Goal: Check status: Check status

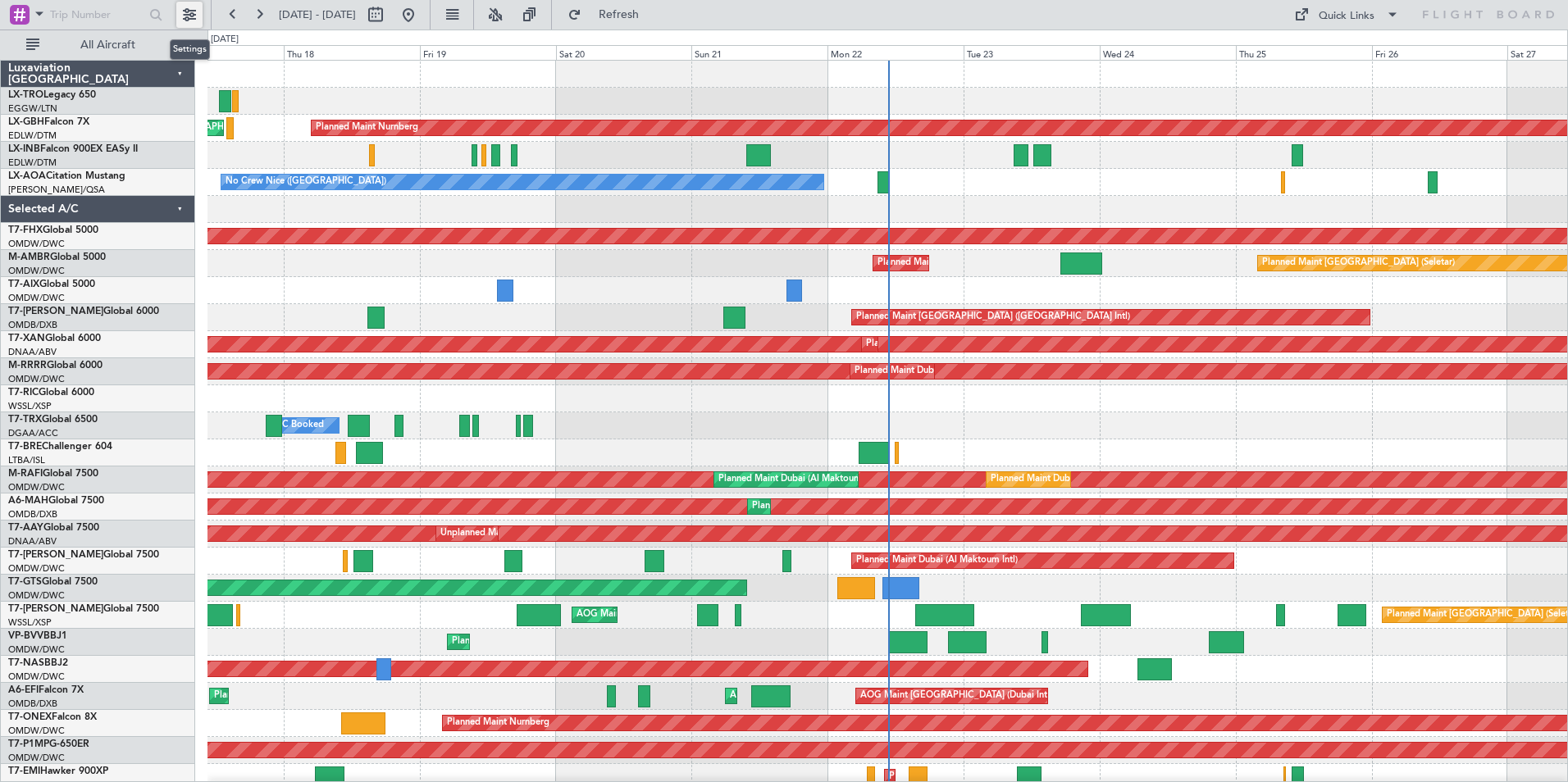
click at [195, 16] on button at bounding box center [190, 15] width 27 height 27
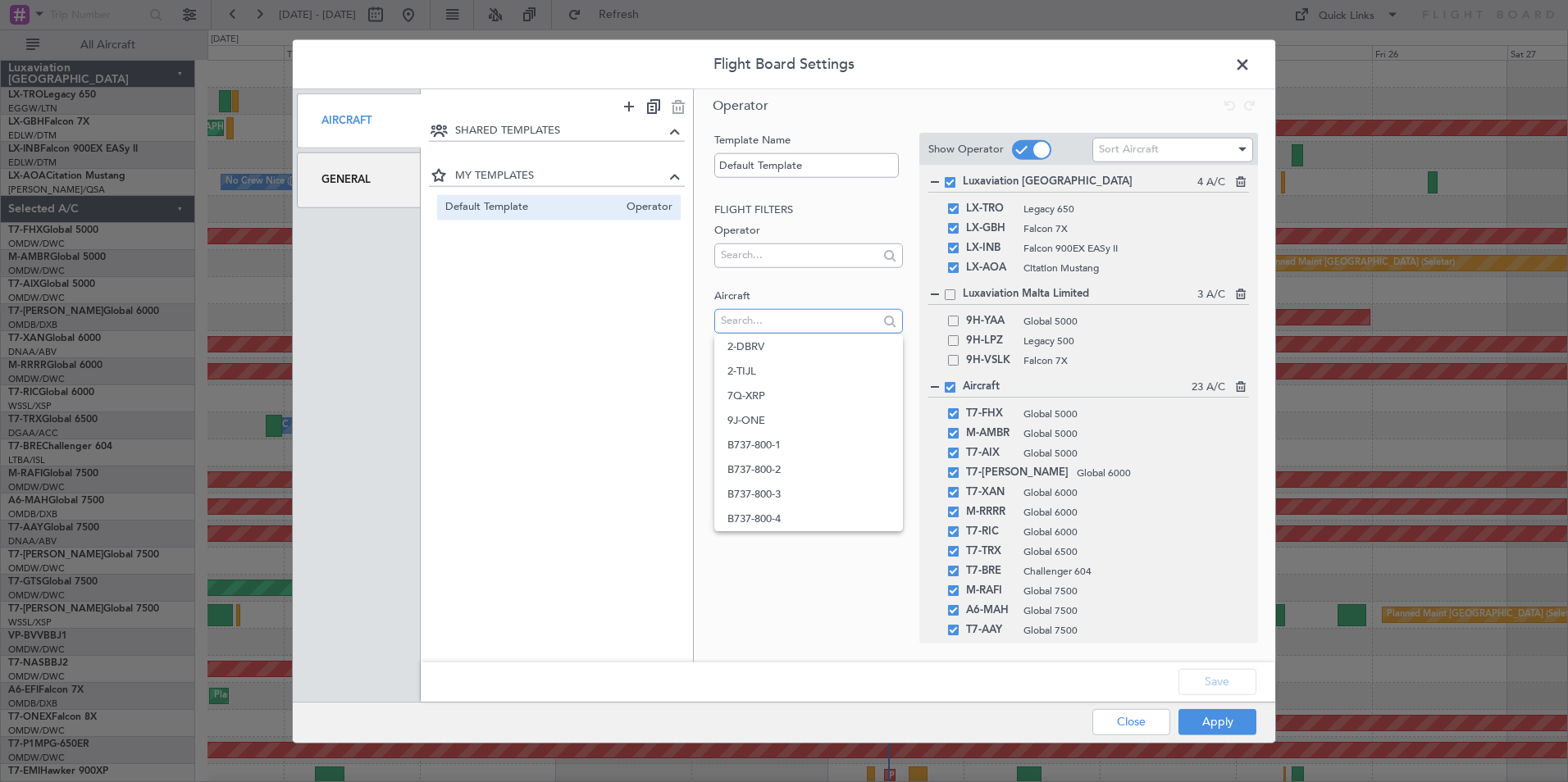
click at [810, 320] on input "text" at bounding box center [799, 320] width 157 height 25
type input "T7-XAL"
click at [805, 348] on span "T7-XAL" at bounding box center [808, 347] width 162 height 25
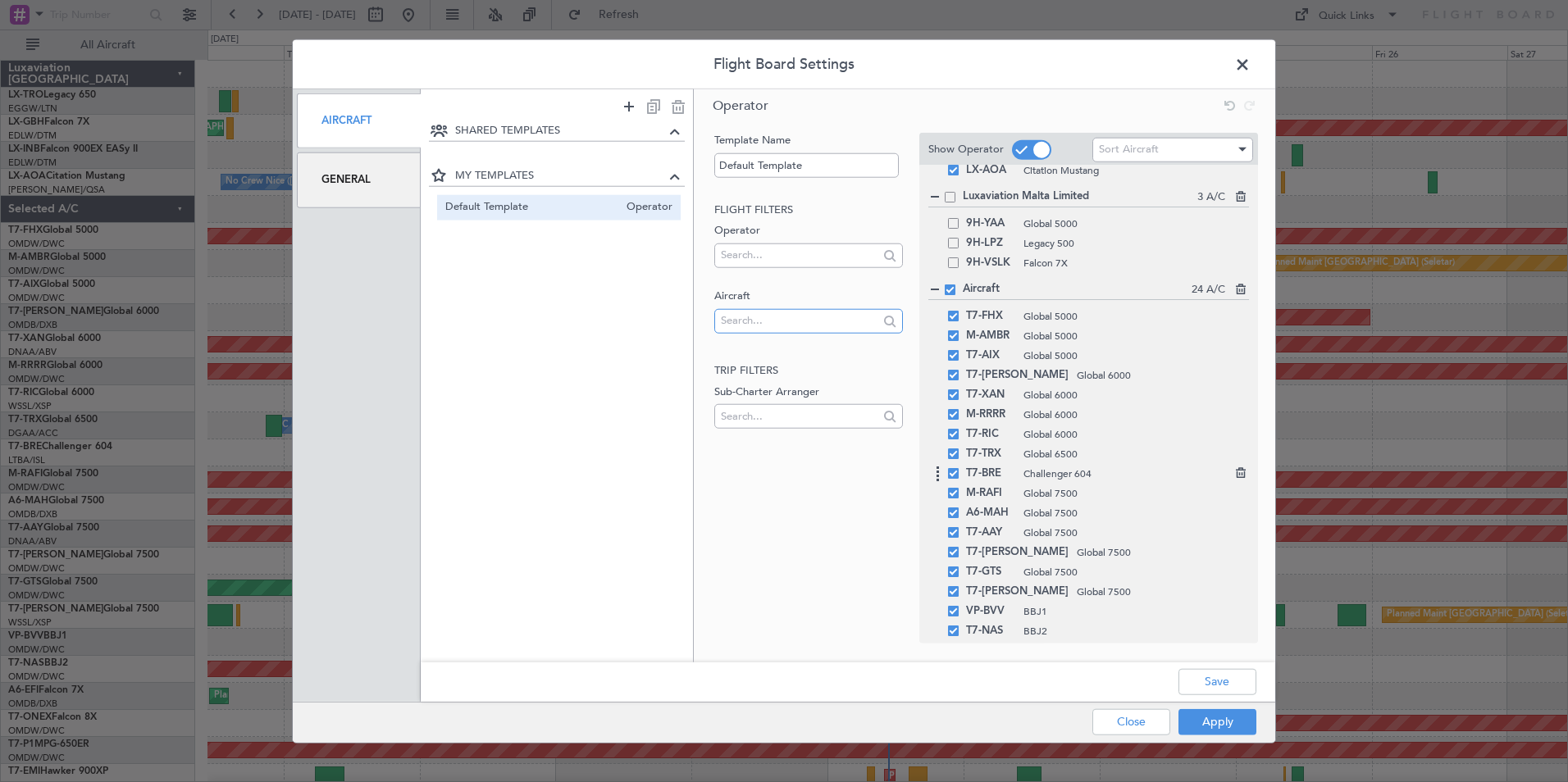
scroll to position [242, 0]
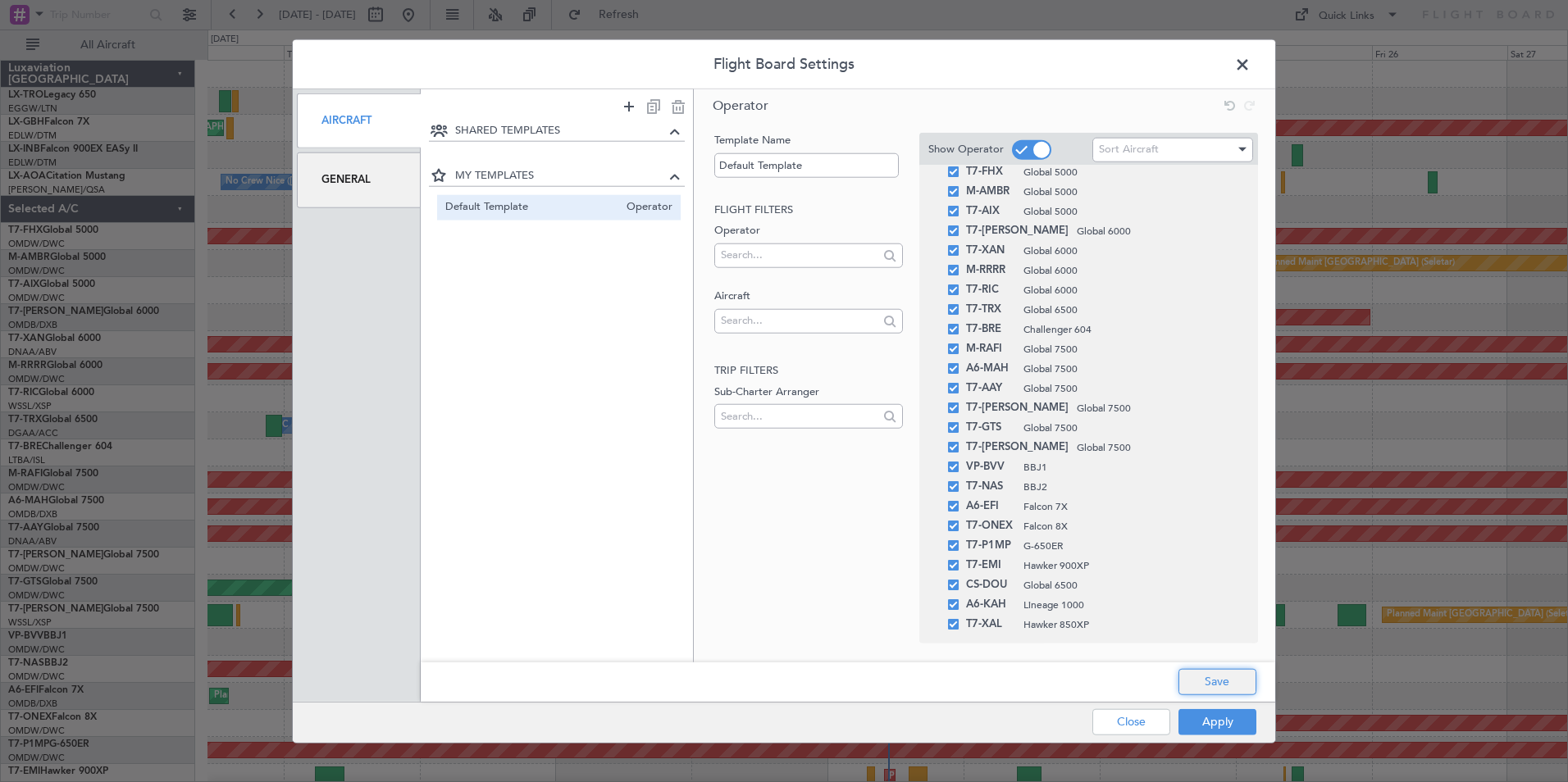
click at [1205, 678] on button "Save" at bounding box center [1217, 681] width 78 height 27
click at [1200, 716] on button "Apply" at bounding box center [1217, 722] width 78 height 27
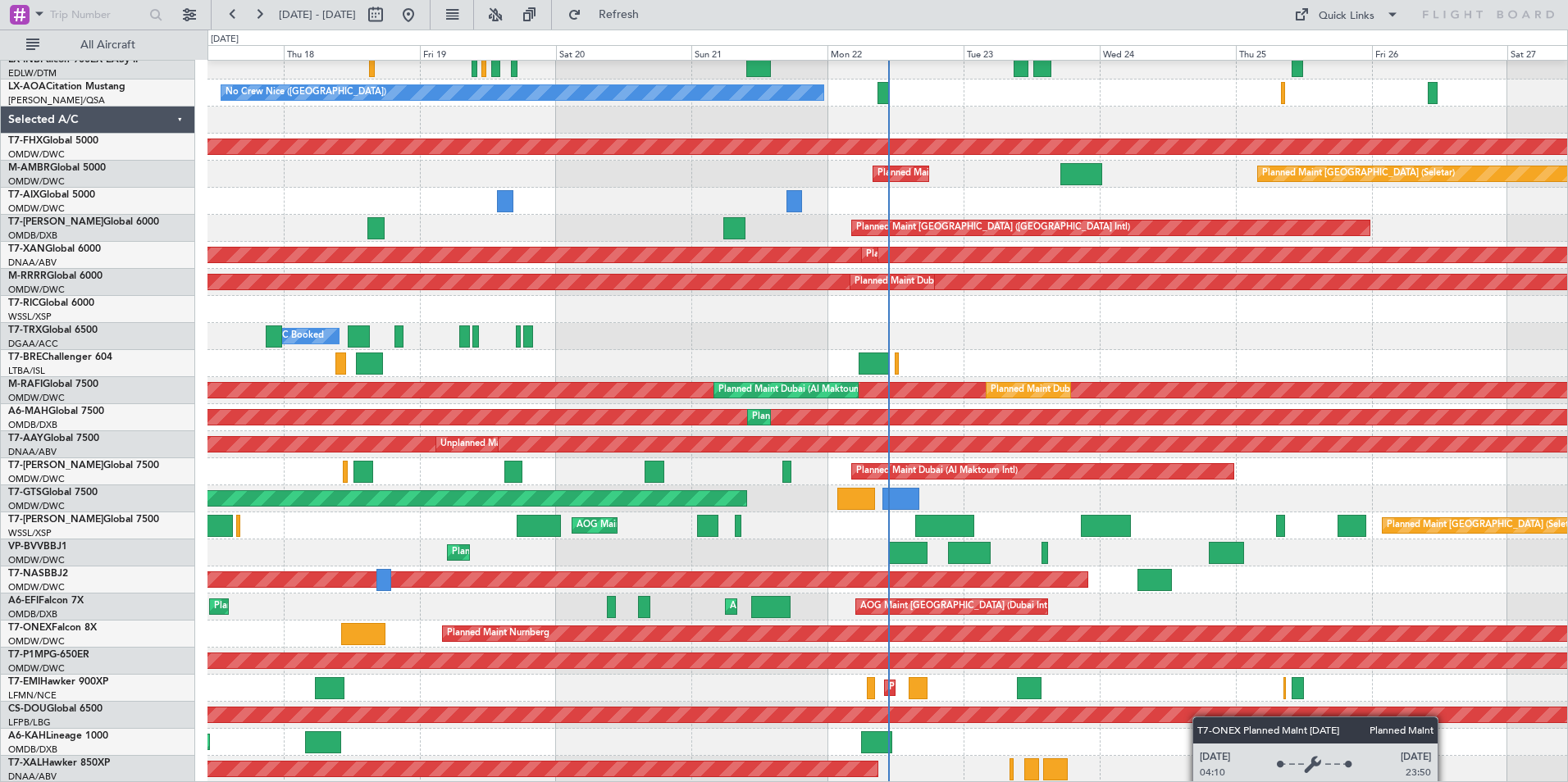
scroll to position [89, 0]
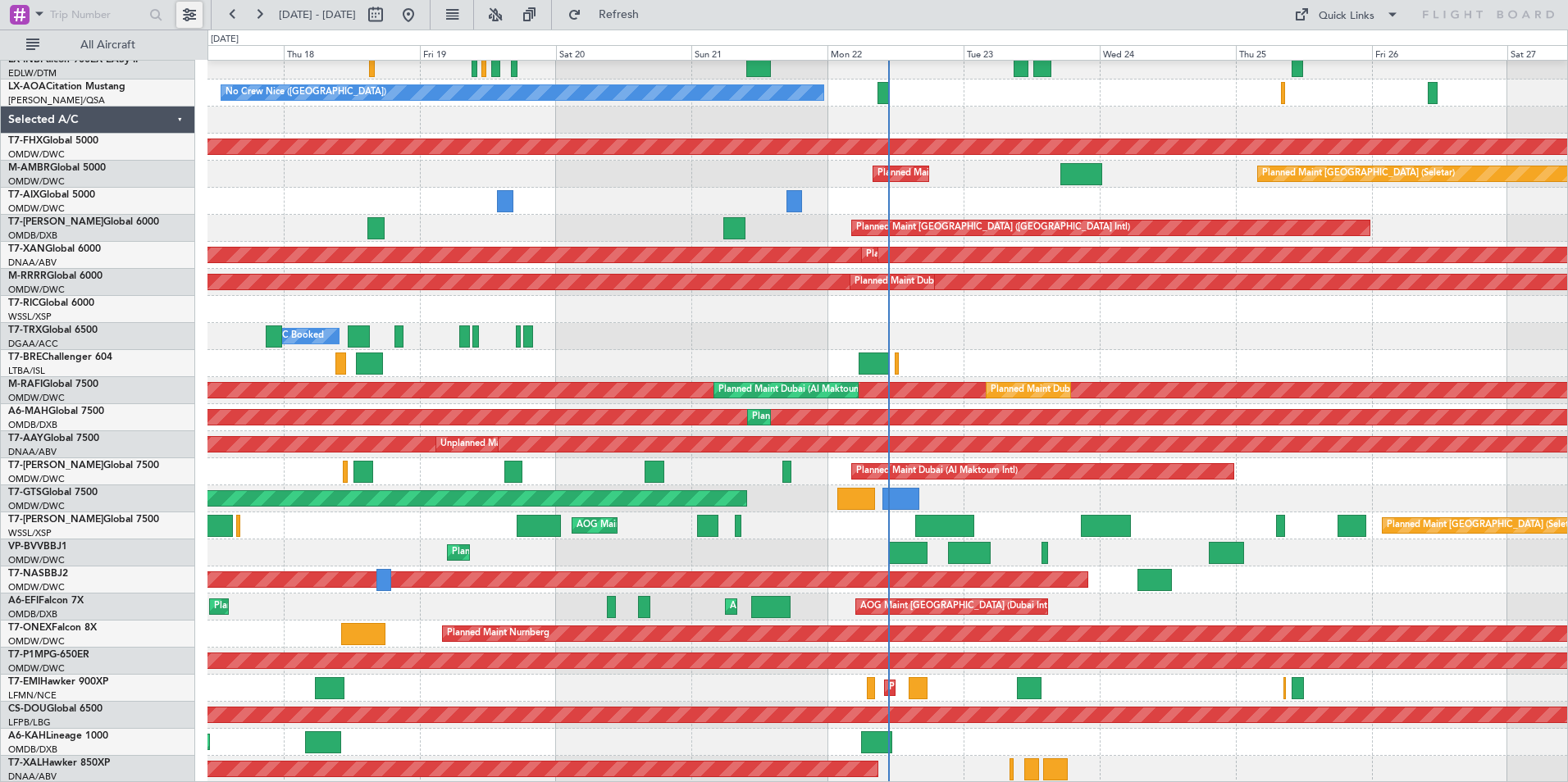
click at [186, 11] on button at bounding box center [190, 15] width 27 height 27
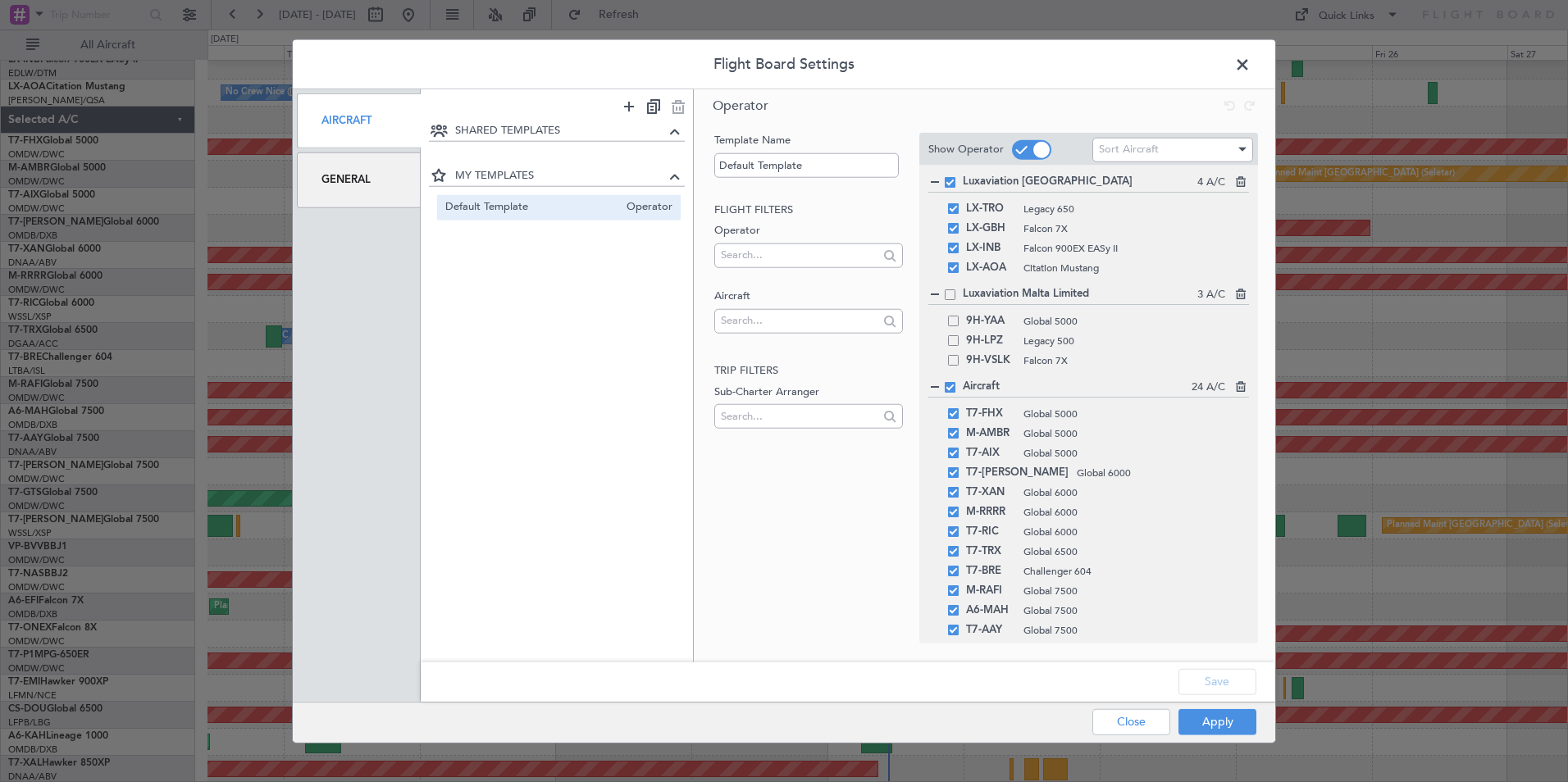
click at [1251, 68] on span at bounding box center [1251, 68] width 0 height 33
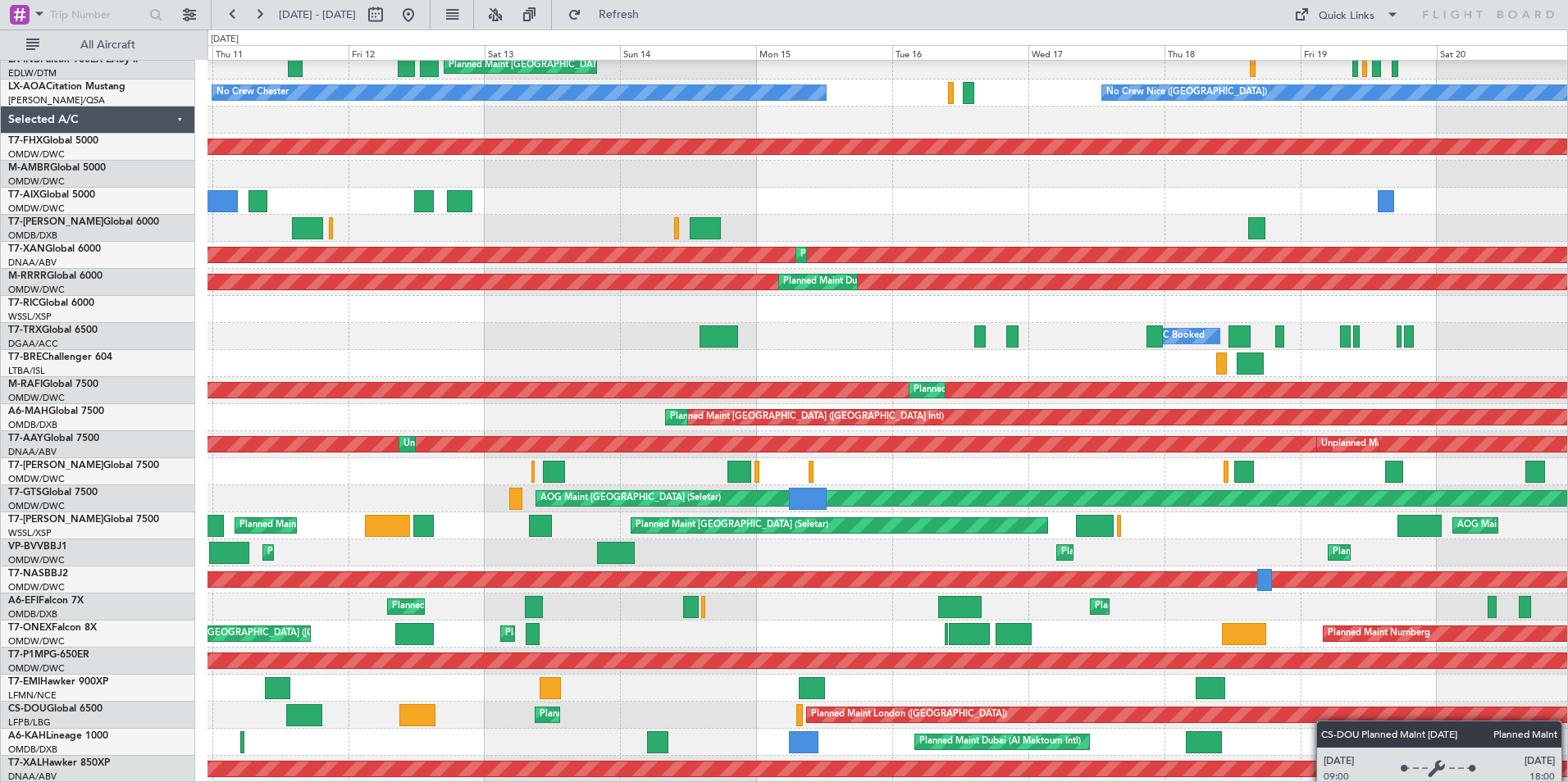
click at [1531, 715] on div "Planned Maint Nurnberg Planned Maint [GEOGRAPHIC_DATA] ([GEOGRAPHIC_DATA]) Plan…" at bounding box center [887, 377] width 1360 height 811
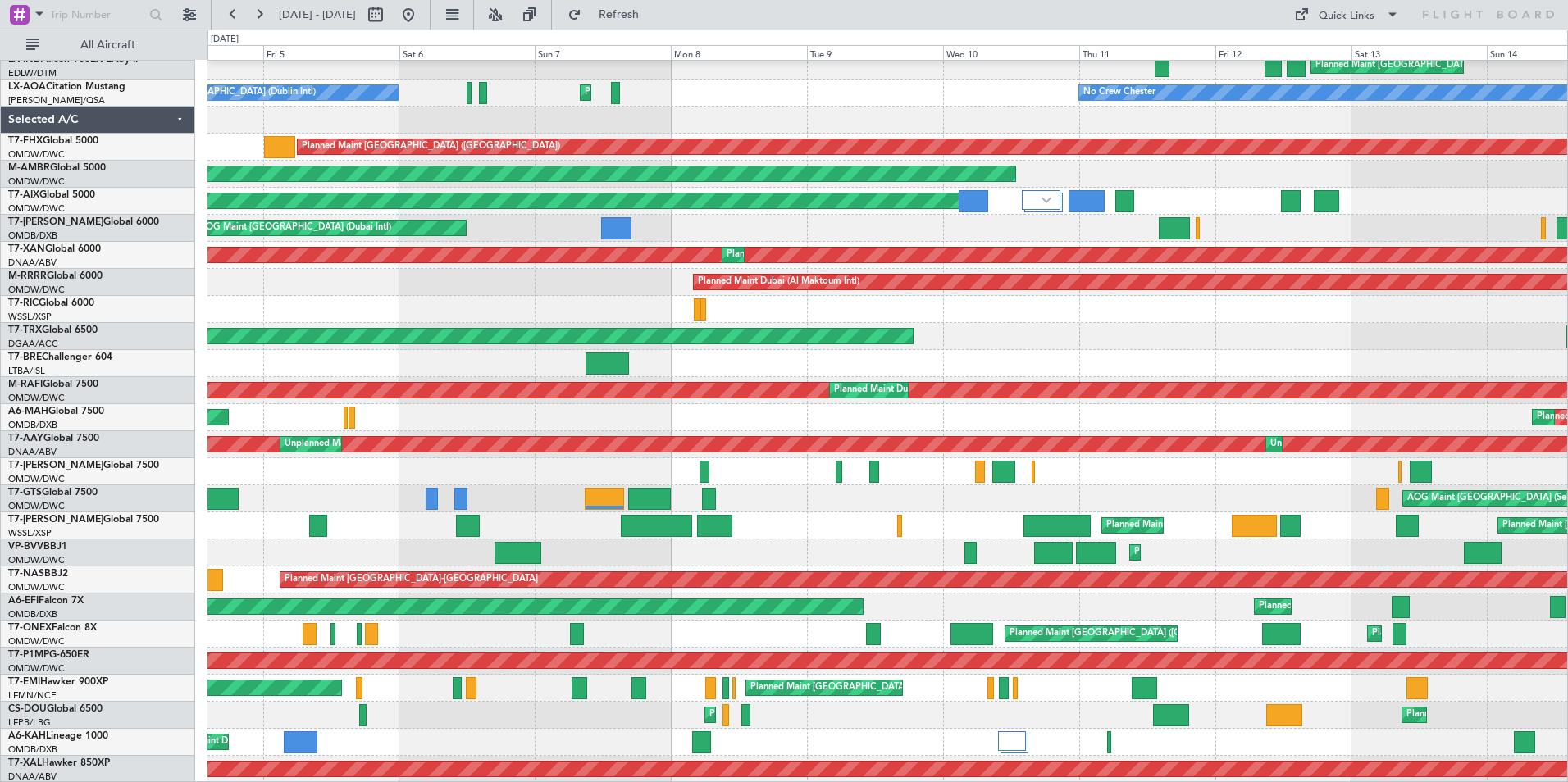
click at [1364, 477] on div "Planned Maint [GEOGRAPHIC_DATA] ([GEOGRAPHIC_DATA] Intl) Planned Maint [GEOGRAP…" at bounding box center [887, 377] width 1360 height 811
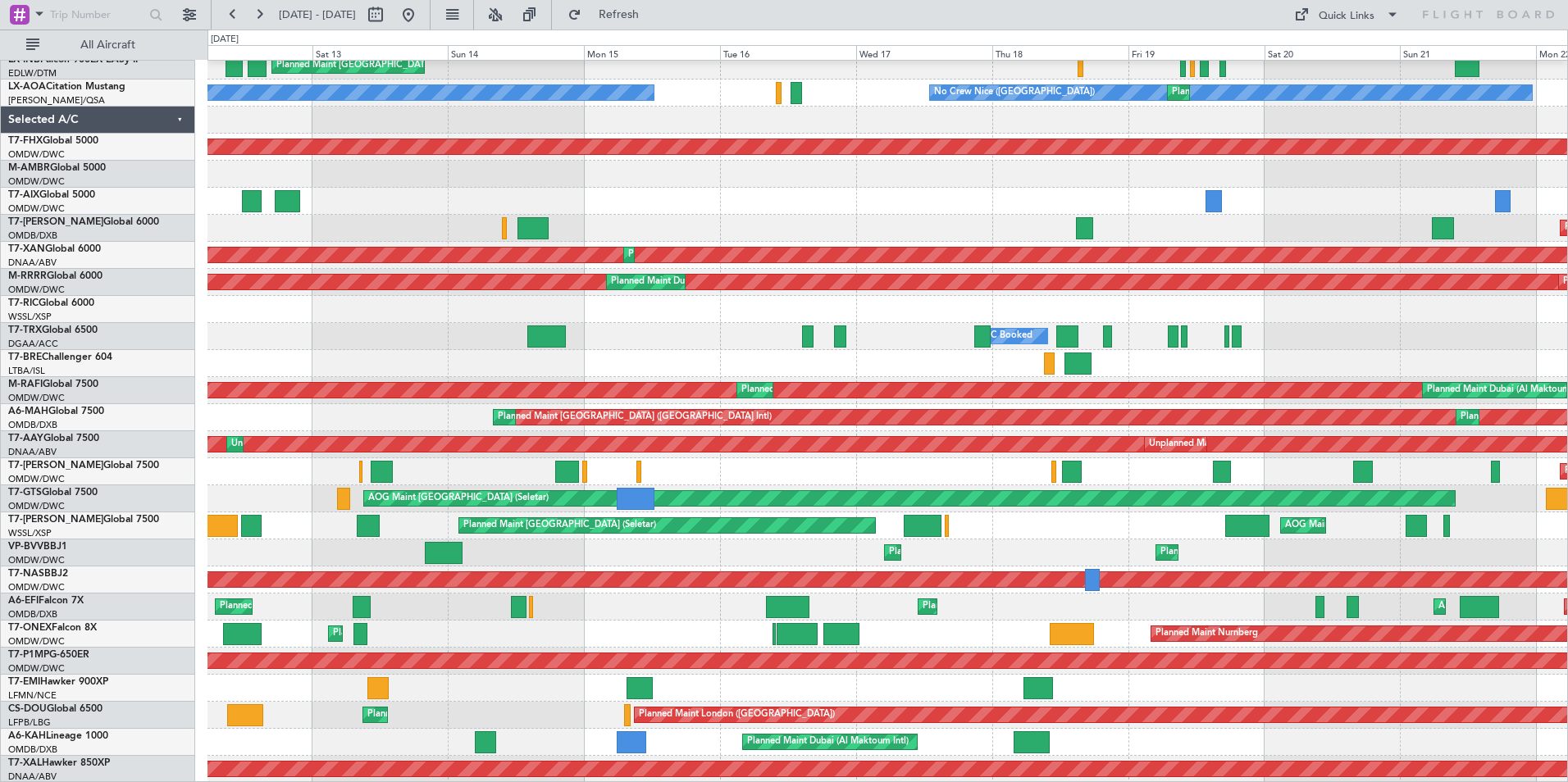
click at [388, 526] on div "Planned Maint Nurnberg Planned Maint [GEOGRAPHIC_DATA] ([GEOGRAPHIC_DATA]) Plan…" at bounding box center [887, 377] width 1360 height 811
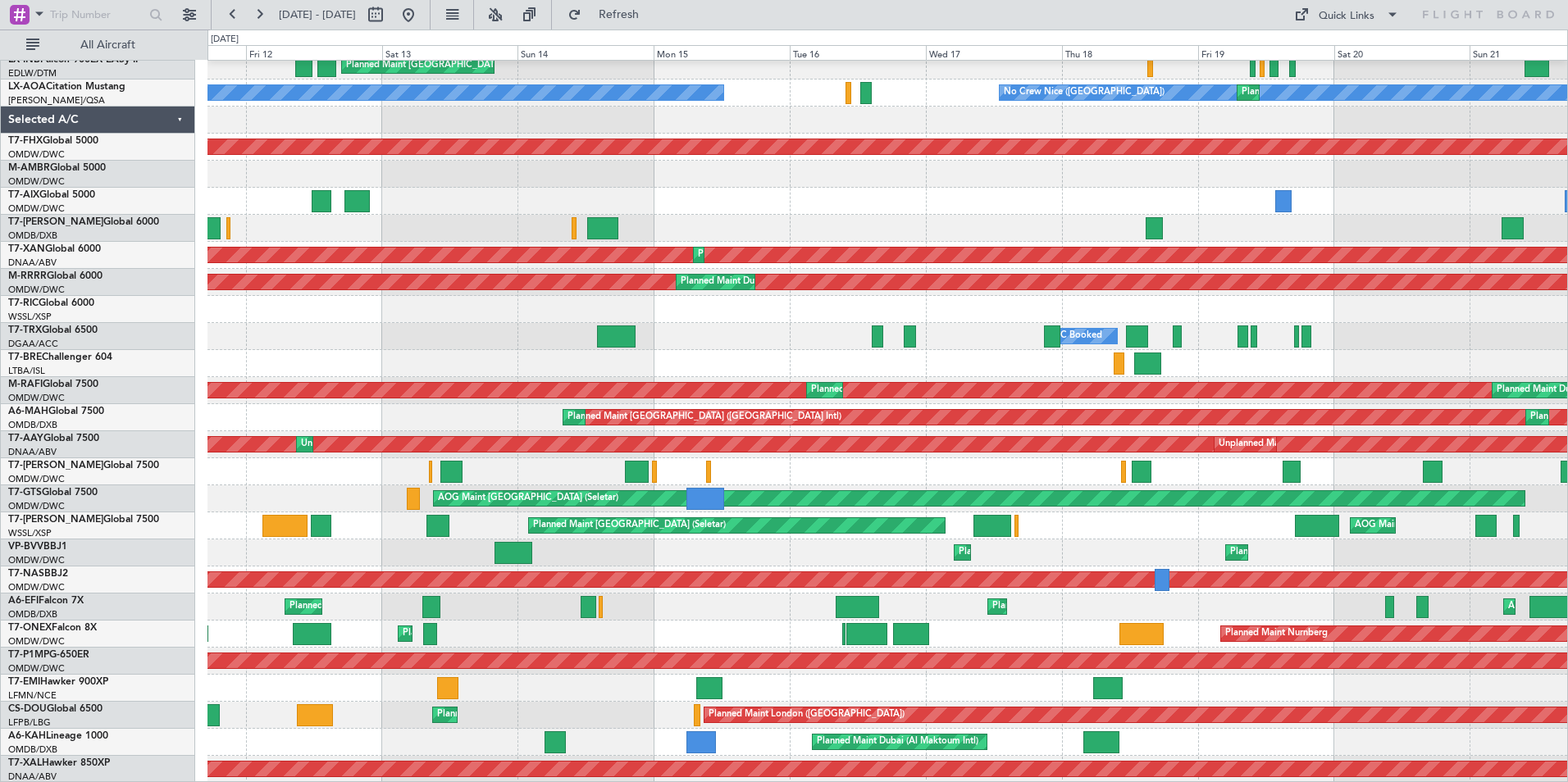
click at [1327, 513] on div "Planned Maint Nurnberg Planned Maint [GEOGRAPHIC_DATA] ([GEOGRAPHIC_DATA]) Plan…" at bounding box center [887, 377] width 1360 height 811
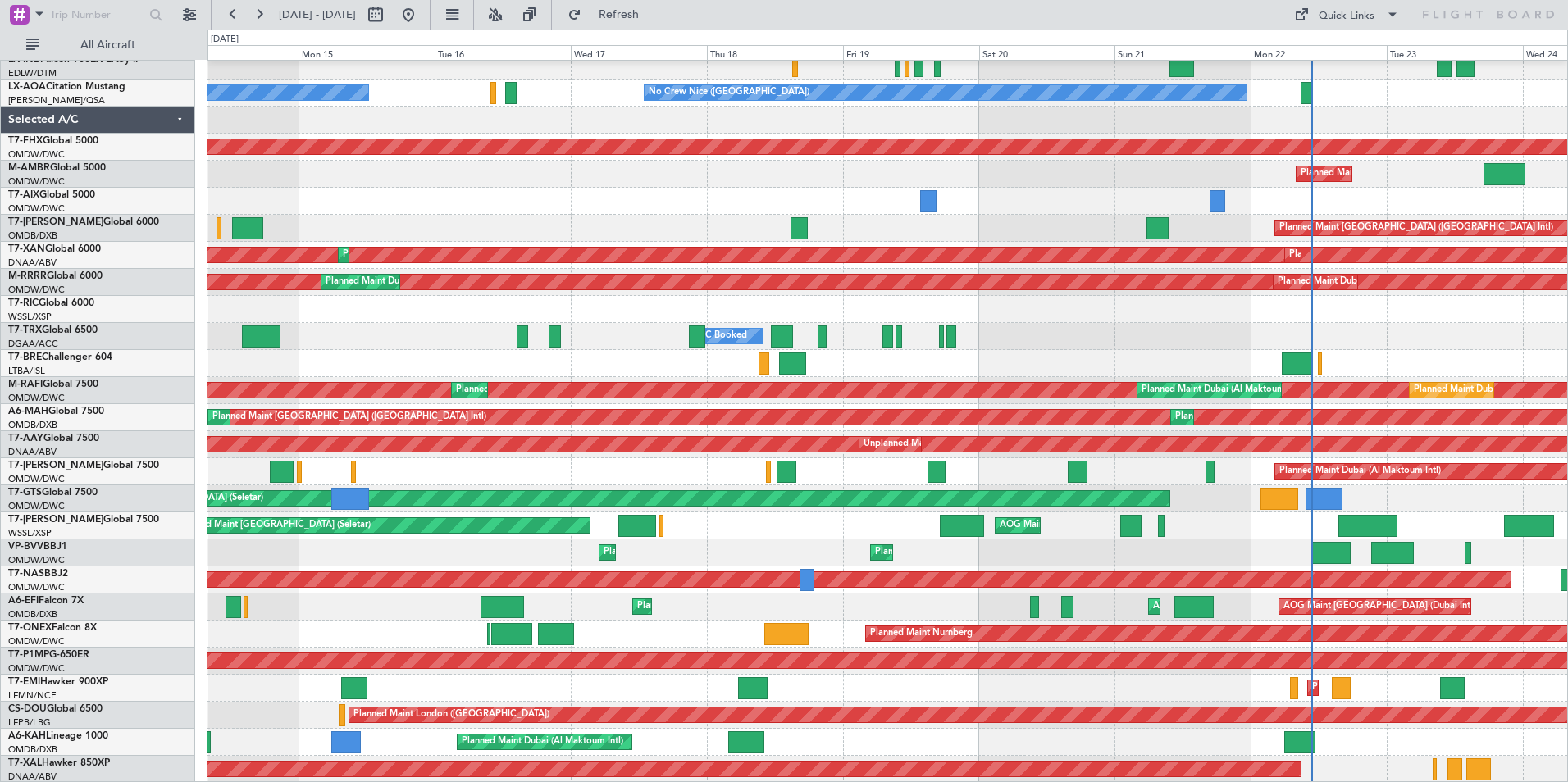
click at [1567, 551] on html "[DATE] - [DATE] Refresh Quick Links All Aircraft Planned Maint Nurnberg Planned…" at bounding box center [784, 391] width 1568 height 782
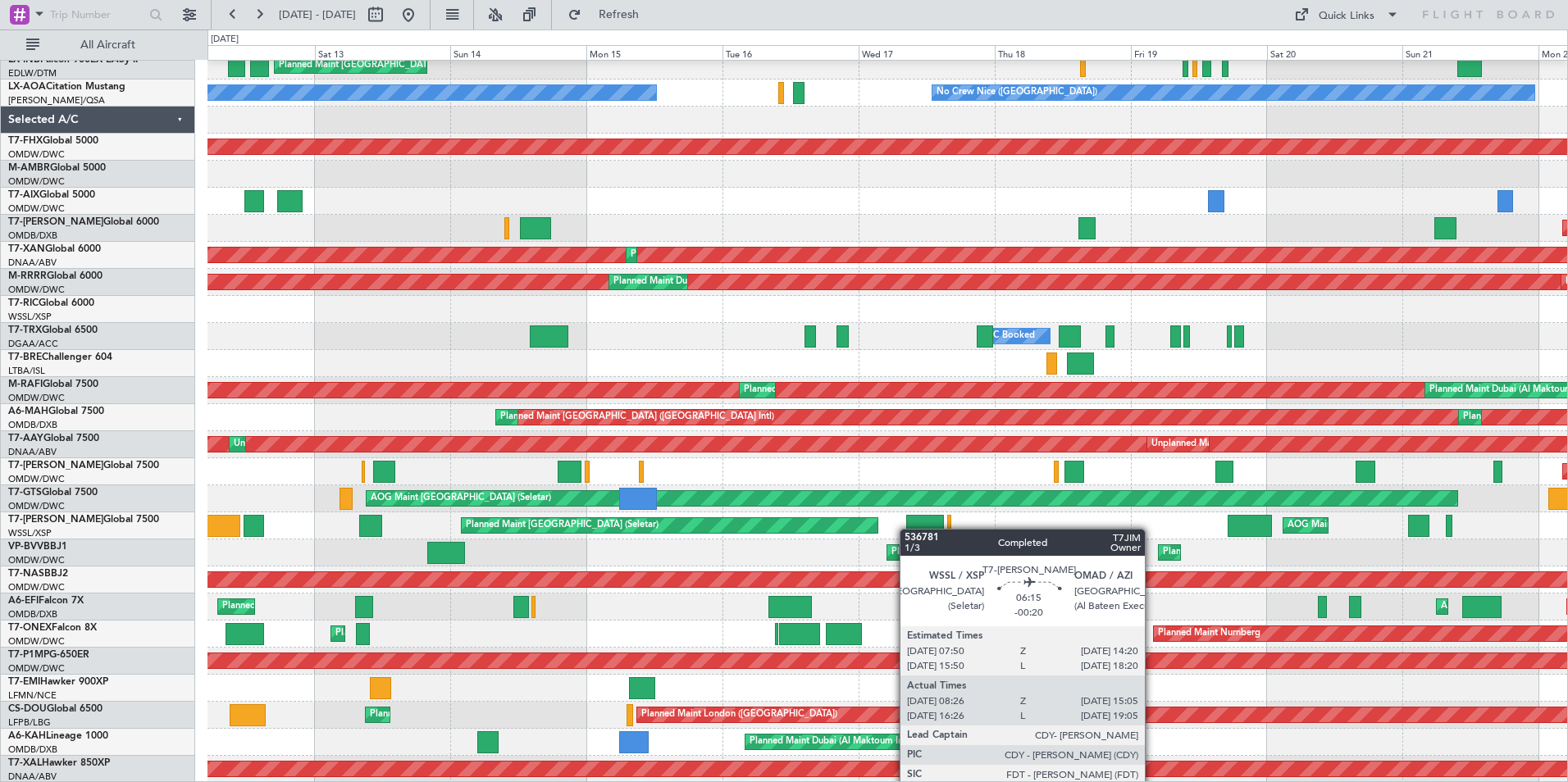
click at [936, 525] on div "Planned Maint Nurnberg Planned Maint [GEOGRAPHIC_DATA] ([GEOGRAPHIC_DATA]) Plan…" at bounding box center [887, 377] width 1360 height 811
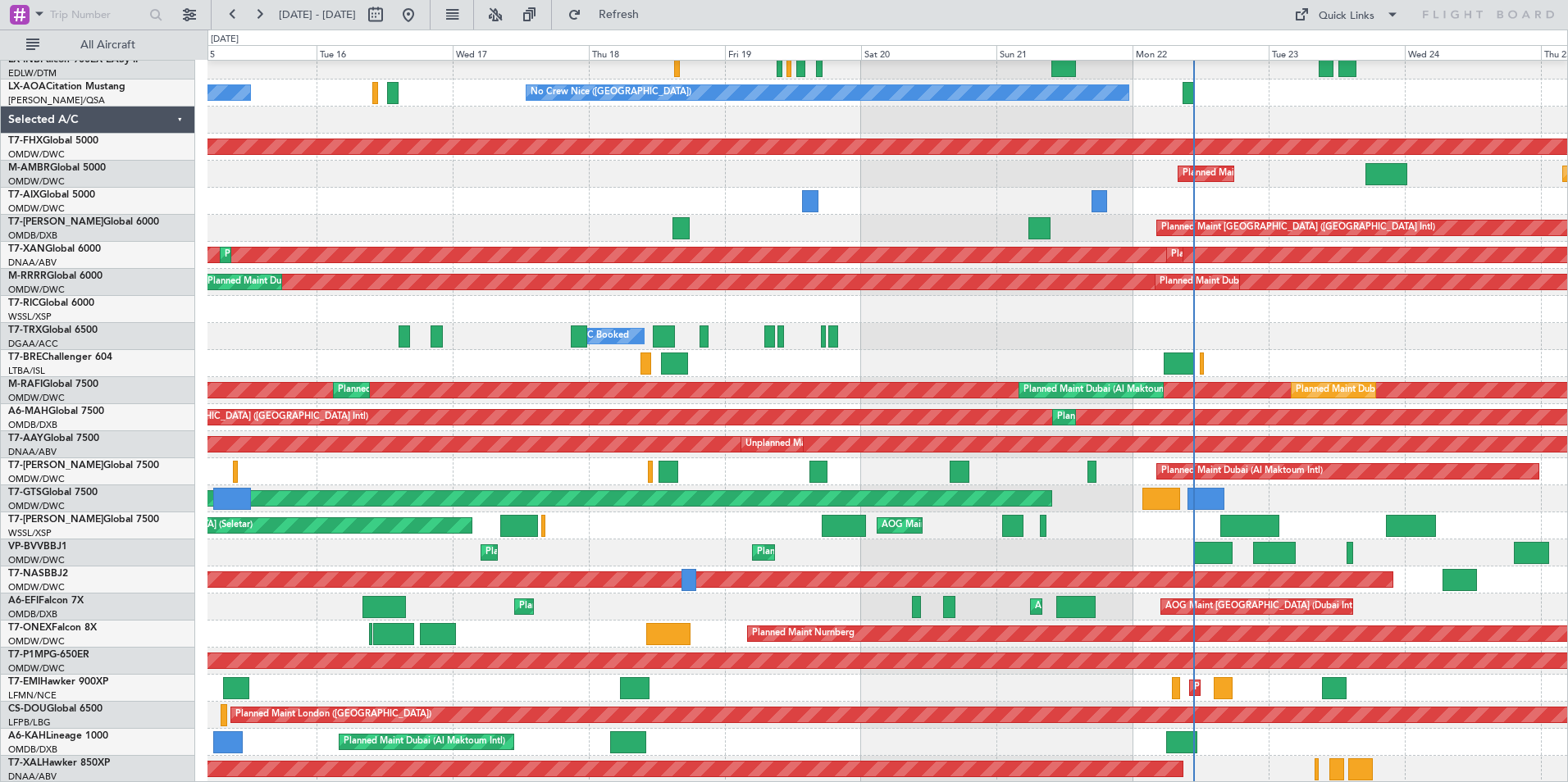
click at [629, 542] on div "Planned Maint Dubai (Al Maktoum Intl) Planned Maint [GEOGRAPHIC_DATA] (Al Makto…" at bounding box center [887, 553] width 1360 height 27
